Goal: Task Accomplishment & Management: Manage account settings

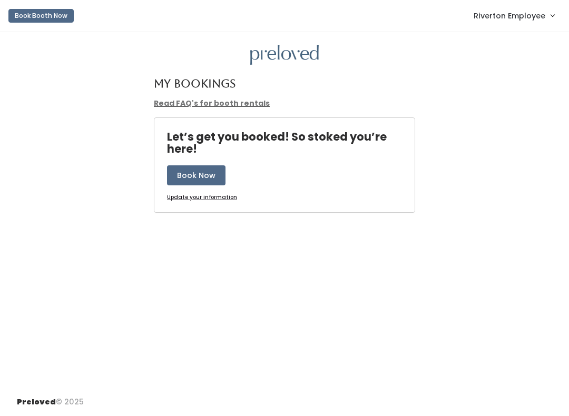
click at [490, 24] on link "Riverton Employee" at bounding box center [514, 15] width 102 height 23
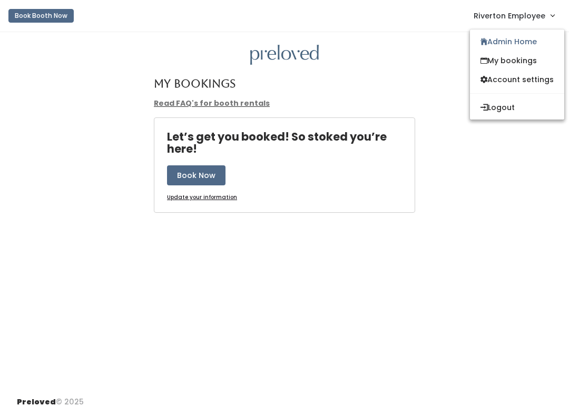
click at [498, 40] on link "Admin Home" at bounding box center [517, 41] width 94 height 19
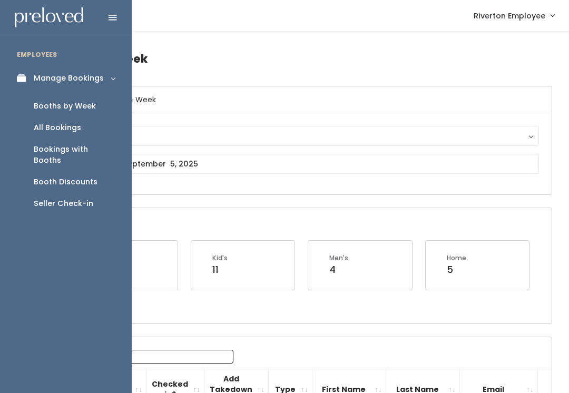
click at [39, 177] on div "Booth Discounts" at bounding box center [66, 182] width 64 height 11
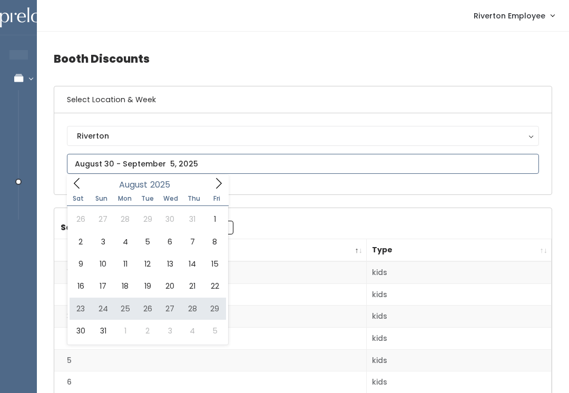
type input "August 23 to August 29"
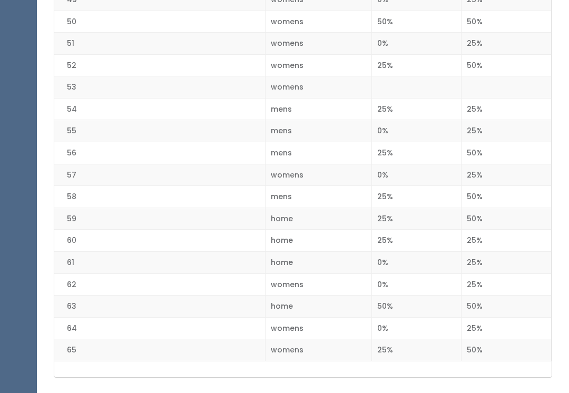
scroll to position [1339, 0]
